Goal: Register for event/course

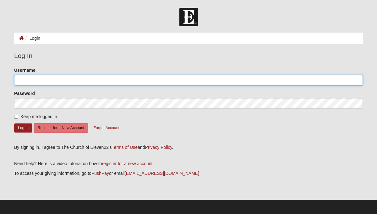
click at [145, 84] on input "Username" at bounding box center [188, 80] width 348 height 11
type input "[EMAIL_ADDRESS][DOMAIN_NAME]"
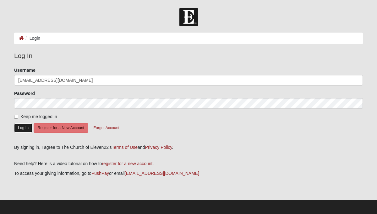
click at [24, 131] on button "Log In" at bounding box center [23, 128] width 18 height 9
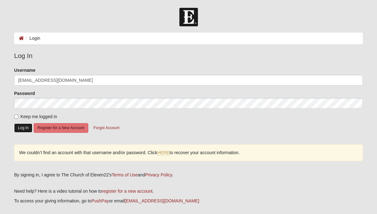
click at [22, 131] on button "Log In" at bounding box center [23, 128] width 18 height 9
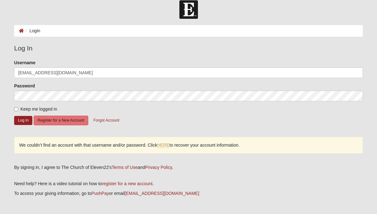
scroll to position [5, 0]
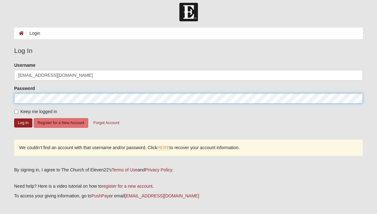
click at [14, 119] on button "Log In" at bounding box center [23, 123] width 18 height 9
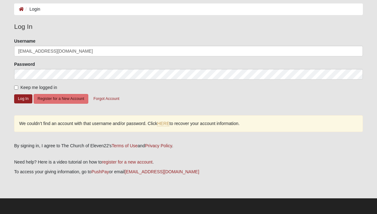
scroll to position [30, 0]
click at [169, 124] on link "HERE" at bounding box center [163, 123] width 12 height 5
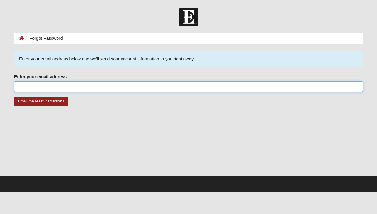
click at [150, 88] on input "Enter your email address" at bounding box center [188, 87] width 348 height 11
type input "will@1lifeconsulting.net"
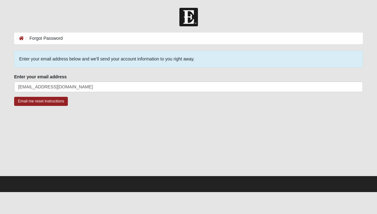
click at [242, 108] on div "Email me reset instructions" at bounding box center [188, 105] width 348 height 16
click at [40, 105] on input "Email me reset instructions" at bounding box center [41, 101] width 54 height 9
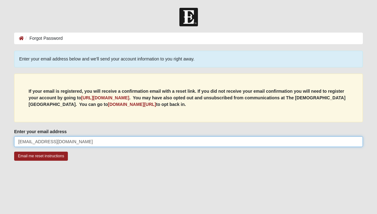
click at [82, 144] on input "will@1lifeconsulting.net" at bounding box center [188, 141] width 348 height 11
type input "w"
type input "Walsh@quadstaffing.com"
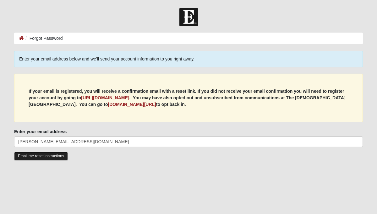
click at [63, 161] on input "Email me reset instructions" at bounding box center [41, 156] width 54 height 9
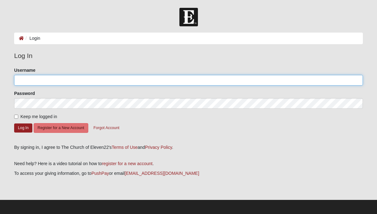
click at [157, 83] on input "Username" at bounding box center [188, 80] width 348 height 11
type input "Quads1234"
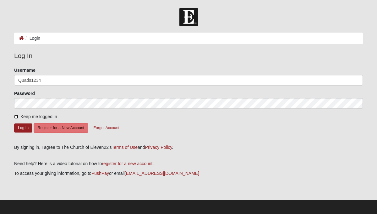
click at [16, 117] on input "Keep me logged in" at bounding box center [16, 117] width 4 height 4
checkbox input "true"
click at [20, 128] on button "Log In" at bounding box center [23, 128] width 18 height 9
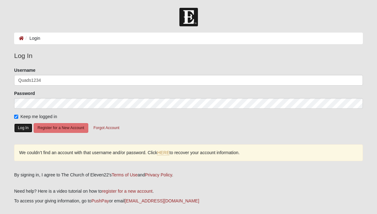
click at [21, 128] on button "Log In" at bounding box center [23, 128] width 18 height 9
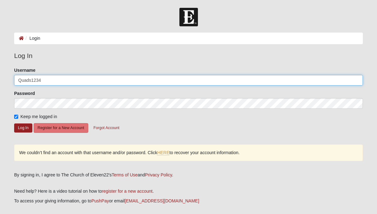
click at [22, 82] on input "Quads1234" at bounding box center [188, 80] width 348 height 11
type input "Quads1234"
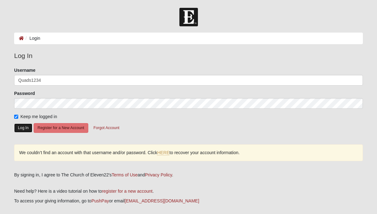
click at [24, 132] on button "Log In" at bounding box center [23, 128] width 18 height 9
click at [169, 156] on link "HERE" at bounding box center [163, 152] width 12 height 5
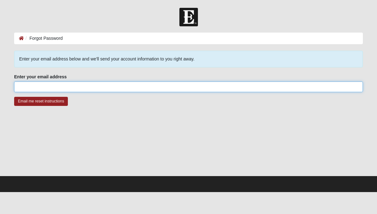
click at [110, 86] on input "Enter your email address" at bounding box center [188, 87] width 348 height 11
type input "walsh@quadstaffing.com"
click at [14, 97] on input "Email me reset instructions" at bounding box center [41, 101] width 54 height 9
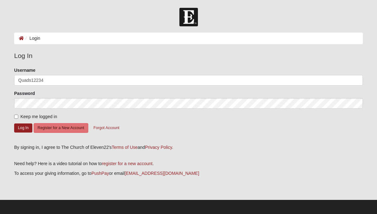
type input "Quads12234"
click at [17, 117] on input "Keep me logged in" at bounding box center [16, 117] width 4 height 4
checkbox input "true"
click at [19, 133] on button "Log In" at bounding box center [23, 128] width 18 height 9
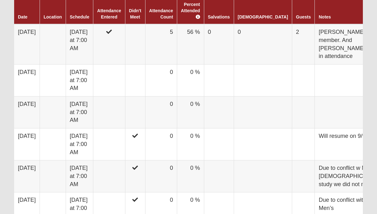
scroll to position [388, 0]
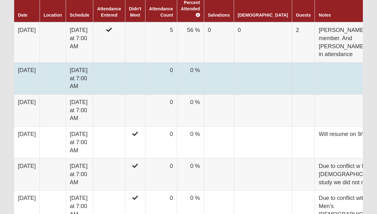
click at [125, 94] on td at bounding box center [109, 78] width 32 height 32
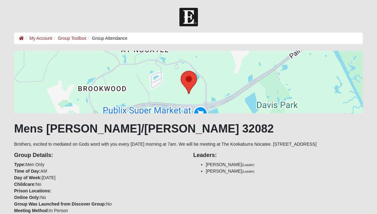
scroll to position [388, 0]
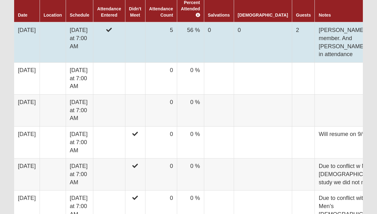
click at [125, 62] on td at bounding box center [109, 42] width 32 height 40
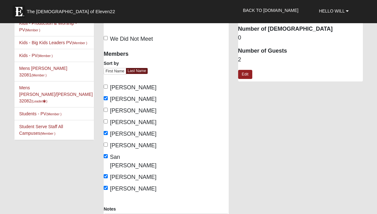
scroll to position [23, 0]
click at [107, 122] on input "[PERSON_NAME]" at bounding box center [106, 121] width 4 height 4
checkbox input "true"
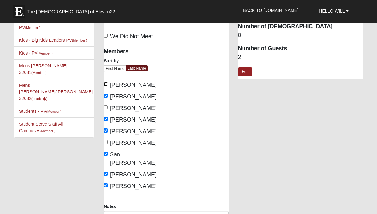
click at [107, 85] on input "[PERSON_NAME]" at bounding box center [106, 84] width 4 height 4
checkbox input "true"
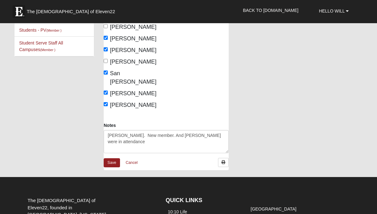
scroll to position [112, 0]
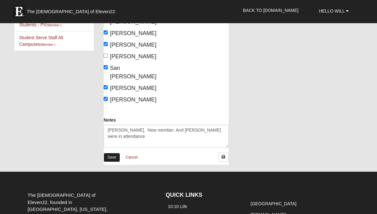
click at [111, 153] on link "Save" at bounding box center [112, 157] width 16 height 9
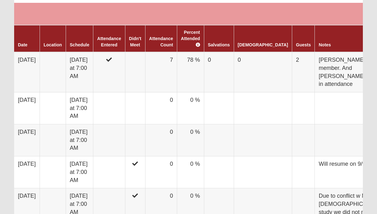
scroll to position [362, 0]
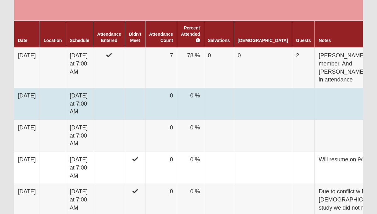
click at [118, 120] on td at bounding box center [109, 104] width 32 height 32
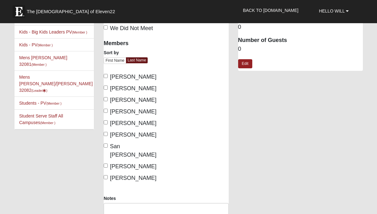
scroll to position [36, 0]
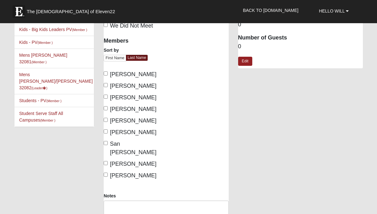
click at [107, 172] on label "Walsh, Will" at bounding box center [130, 176] width 53 height 8
click at [107, 173] on input "Walsh, Will" at bounding box center [106, 175] width 4 height 4
checkbox input "true"
click at [106, 161] on input "Vener, Rodrigo" at bounding box center [106, 163] width 4 height 4
checkbox input "true"
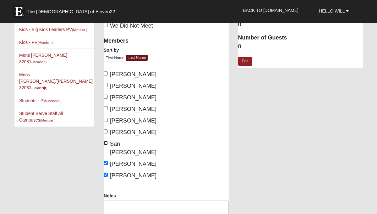
click at [106, 145] on input "San Roman, Hector" at bounding box center [106, 143] width 4 height 4
checkbox input "true"
click at [107, 109] on input "[PERSON_NAME]" at bounding box center [106, 108] width 4 height 4
checkbox input "true"
click at [120, 201] on textarea "Notes" at bounding box center [166, 212] width 125 height 23
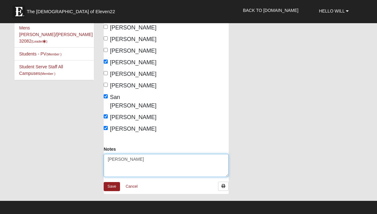
scroll to position [98, 0]
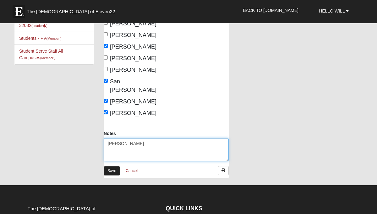
type textarea "[PERSON_NAME]"
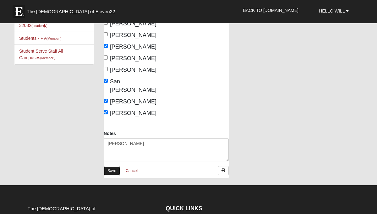
click at [115, 167] on link "Save" at bounding box center [112, 171] width 16 height 9
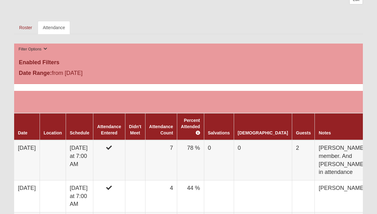
scroll to position [274, 0]
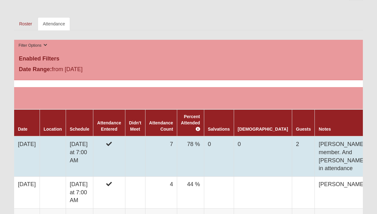
click at [120, 170] on td at bounding box center [109, 156] width 32 height 40
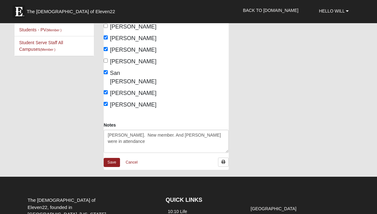
scroll to position [103, 0]
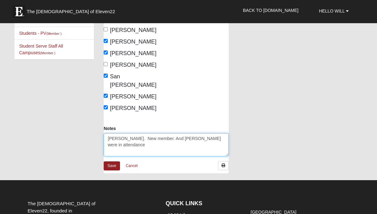
click at [140, 139] on textarea "[PERSON_NAME]. New member. And [PERSON_NAME] were in attendance" at bounding box center [166, 144] width 125 height 23
type textarea "[PERSON_NAME]. New member. And [PERSON_NAME] were in attendance + [PERSON_NAME]"
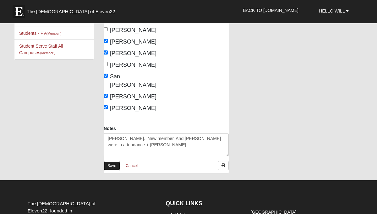
click at [113, 162] on link "Save" at bounding box center [112, 166] width 16 height 9
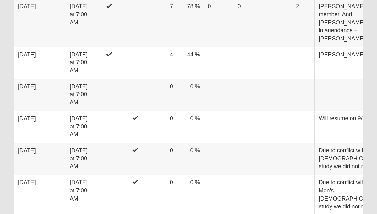
scroll to position [413, 0]
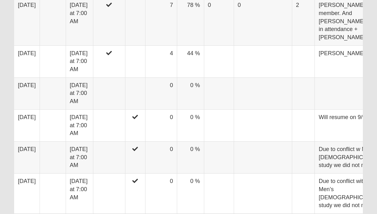
click at [113, 110] on td at bounding box center [109, 93] width 32 height 32
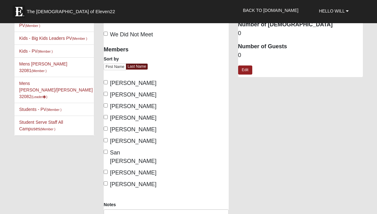
scroll to position [27, 0]
click at [106, 181] on input "[PERSON_NAME]" at bounding box center [106, 183] width 4 height 4
checkbox input "true"
click at [106, 170] on input "[PERSON_NAME]" at bounding box center [106, 172] width 4 height 4
checkbox input "true"
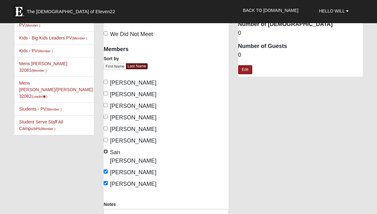
click at [106, 153] on input "San [PERSON_NAME]" at bounding box center [106, 152] width 4 height 4
checkbox input "true"
click at [107, 118] on input "[PERSON_NAME]" at bounding box center [106, 117] width 4 height 4
checkbox input "true"
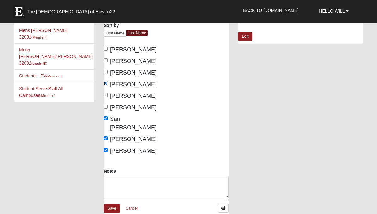
scroll to position [59, 0]
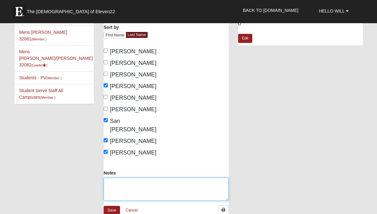
click at [114, 178] on textarea "Notes" at bounding box center [166, 189] width 125 height 23
type textarea "j"
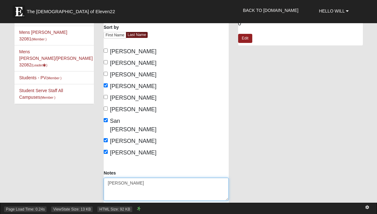
type textarea "[PERSON_NAME]"
click at [110, 207] on span "HTML Size: 92 KB" at bounding box center [114, 210] width 35 height 6
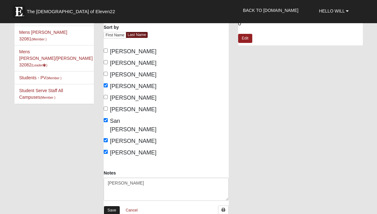
click at [111, 206] on link "Save" at bounding box center [112, 210] width 16 height 9
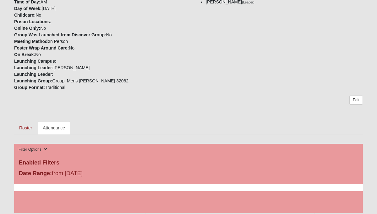
scroll to position [169, 0]
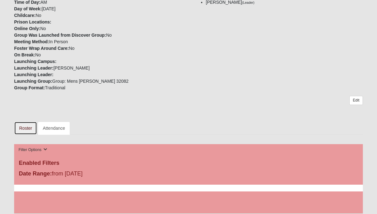
click at [23, 135] on link "Roster" at bounding box center [25, 128] width 23 height 13
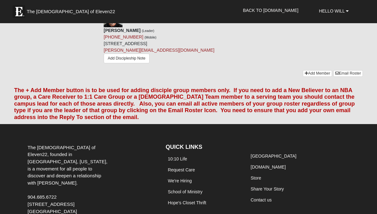
scroll to position [537, 0]
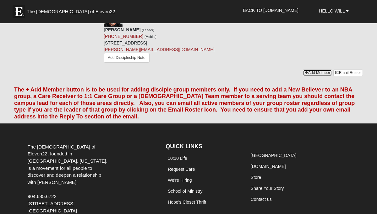
click at [302, 76] on link "Add Member" at bounding box center [316, 73] width 29 height 7
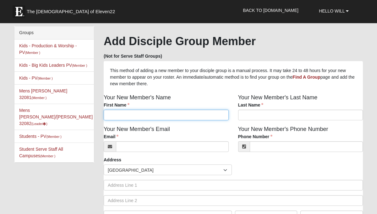
click at [179, 120] on input "First Name" at bounding box center [166, 115] width 125 height 11
type input "Jeff"
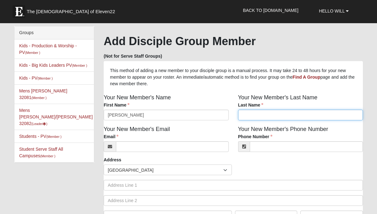
click at [260, 117] on input "Last Name" at bounding box center [300, 115] width 125 height 11
type input "Bass"
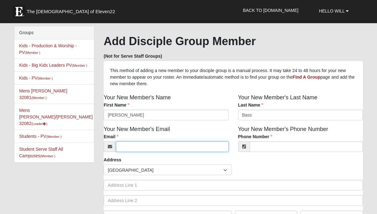
click at [167, 152] on input "Email" at bounding box center [172, 147] width 113 height 11
type input "bass.jeff123@gmail.com"
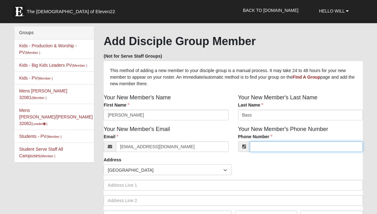
click at [263, 152] on input "Phone Number" at bounding box center [305, 147] width 113 height 11
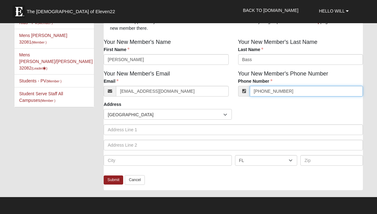
scroll to position [56, 0]
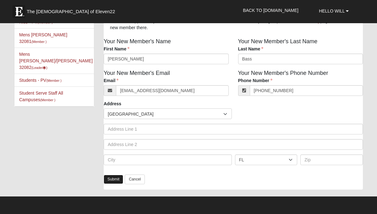
type input "(407) 399-7508"
click at [114, 184] on link "Submit" at bounding box center [113, 179] width 19 height 9
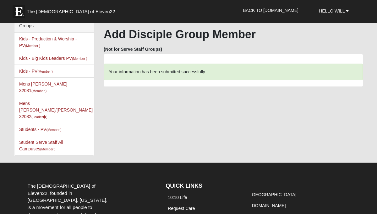
scroll to position [8, 0]
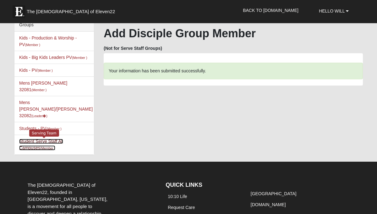
click at [61, 146] on link "Student Serve Staff All Campuses (Member )" at bounding box center [41, 145] width 44 height 12
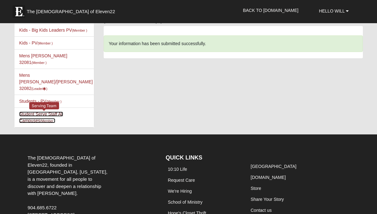
scroll to position [47, 0]
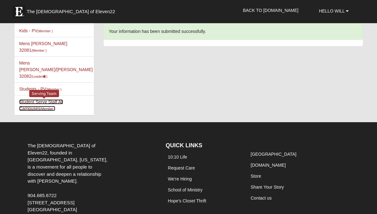
click at [49, 111] on small "(Member )" at bounding box center [47, 109] width 15 height 4
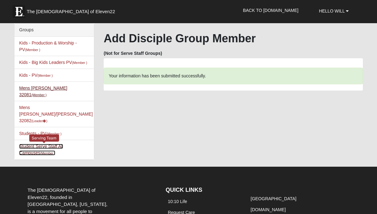
scroll to position [0, 0]
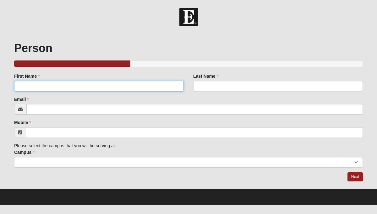
click at [137, 89] on input "First Name" at bounding box center [98, 86] width 169 height 11
type input "[PERSON_NAME]"
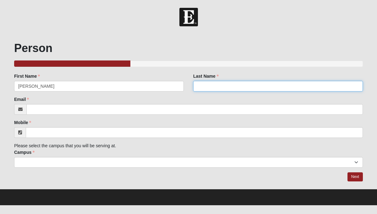
type input "[PERSON_NAME]"
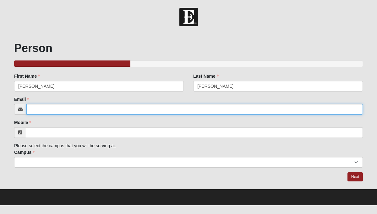
type input "[EMAIL_ADDRESS][DOMAIN_NAME]"
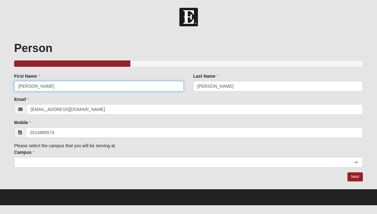
type input "[PHONE_NUMBER]"
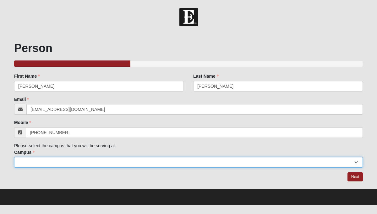
click at [104, 165] on select "Arlington Baymeadows Eleven22 Online [PERSON_NAME][GEOGRAPHIC_DATA] Jesup [GEOG…" at bounding box center [188, 162] width 348 height 11
select select "16"
click at [14, 160] on select "Arlington Baymeadows Eleven22 Online [PERSON_NAME][GEOGRAPHIC_DATA] Jesup [GEOG…" at bounding box center [188, 162] width 348 height 11
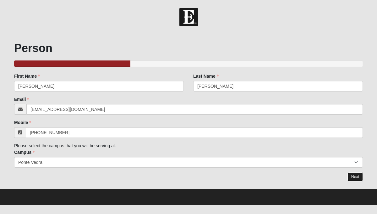
click at [354, 178] on link "Next" at bounding box center [354, 177] width 15 height 9
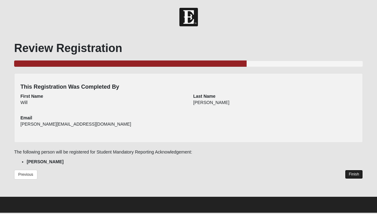
click at [349, 175] on link "Finish" at bounding box center [354, 174] width 18 height 9
